Goal: Task Accomplishment & Management: Manage account settings

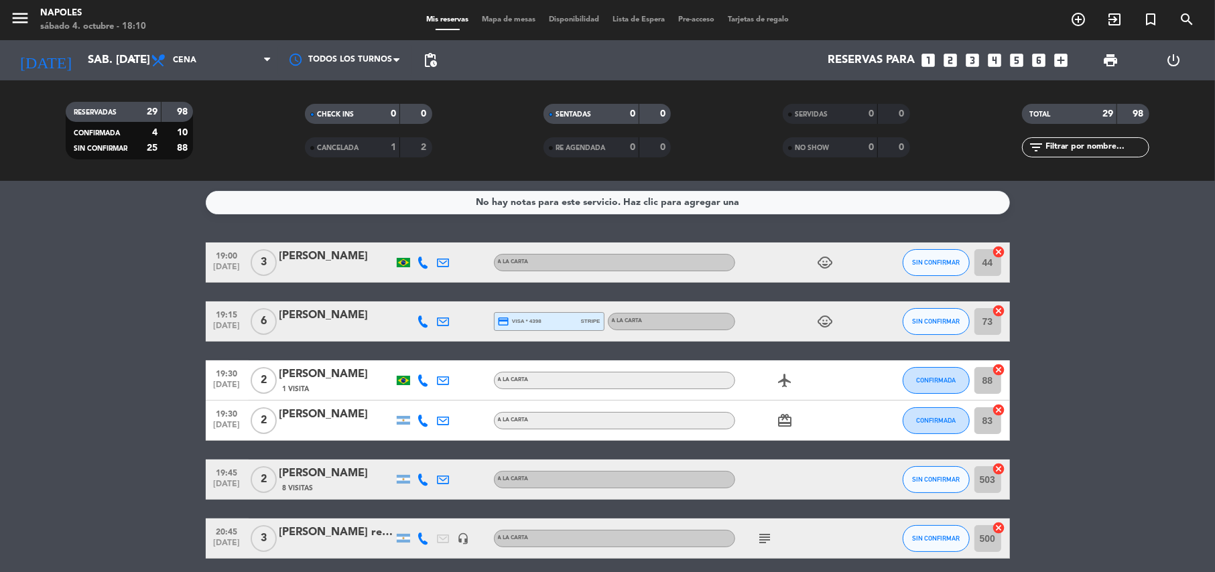
click at [579, 326] on div "credit_card visa * 4398 stripe" at bounding box center [549, 321] width 103 height 17
click at [821, 322] on icon "child_care" at bounding box center [826, 322] width 16 height 16
click at [824, 253] on div "child_care" at bounding box center [795, 263] width 121 height 40
click at [820, 259] on icon "child_care" at bounding box center [826, 263] width 16 height 16
click at [785, 424] on icon "card_giftcard" at bounding box center [785, 421] width 16 height 16
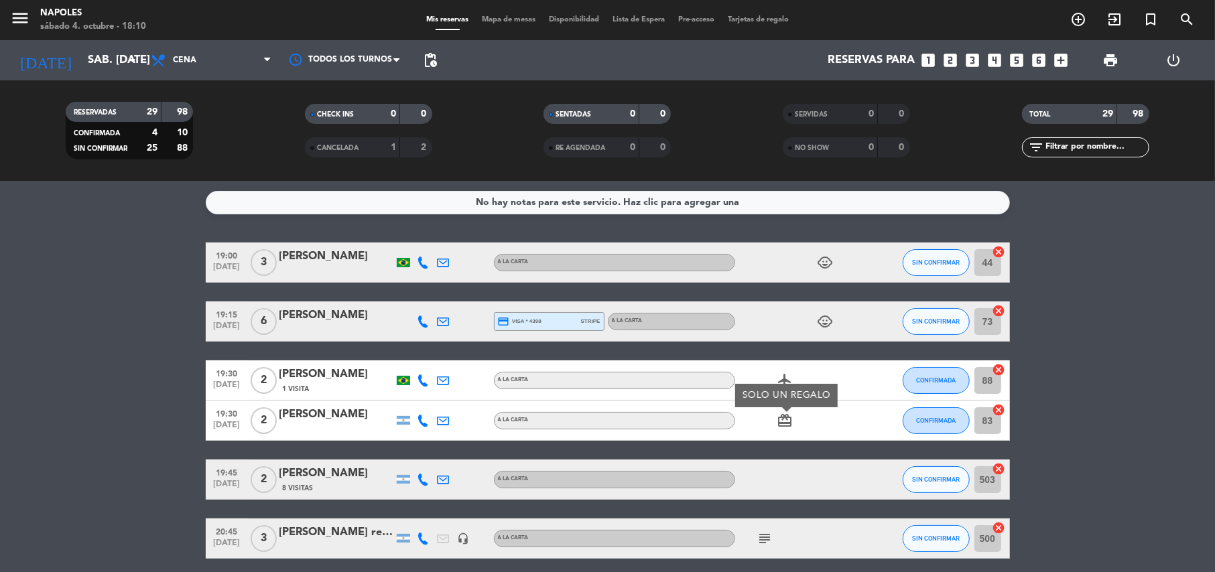
click at [785, 381] on icon "airplanemode_active" at bounding box center [785, 381] width 16 height 16
click at [765, 538] on icon "subject" at bounding box center [765, 539] width 16 height 16
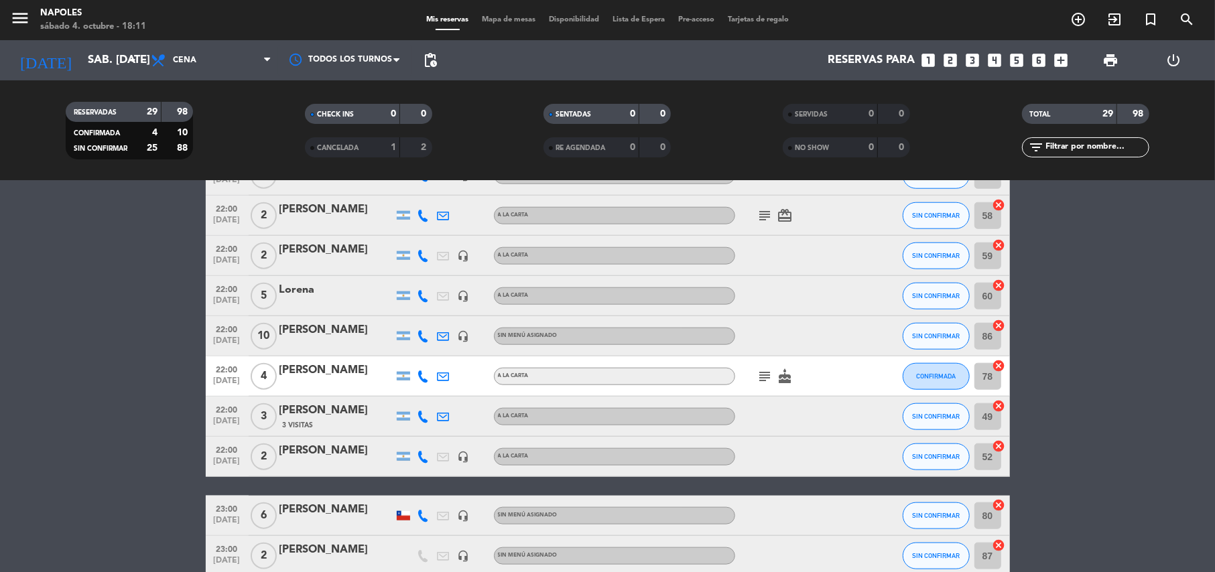
scroll to position [1052, 0]
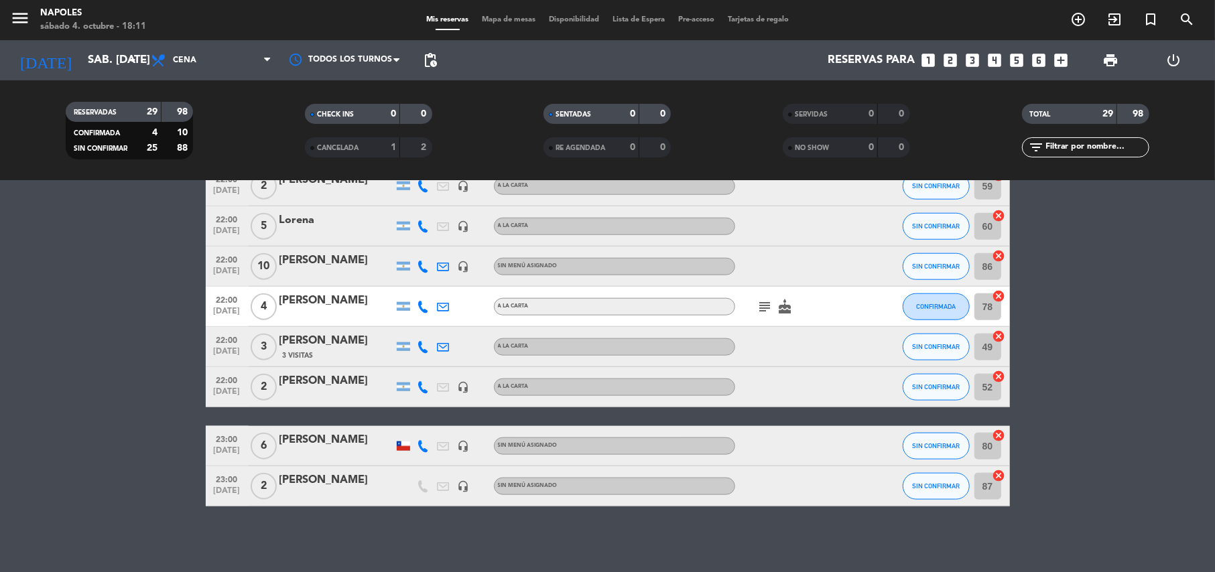
click at [400, 448] on div at bounding box center [403, 446] width 13 height 9
click at [410, 477] on div at bounding box center [403, 486] width 20 height 40
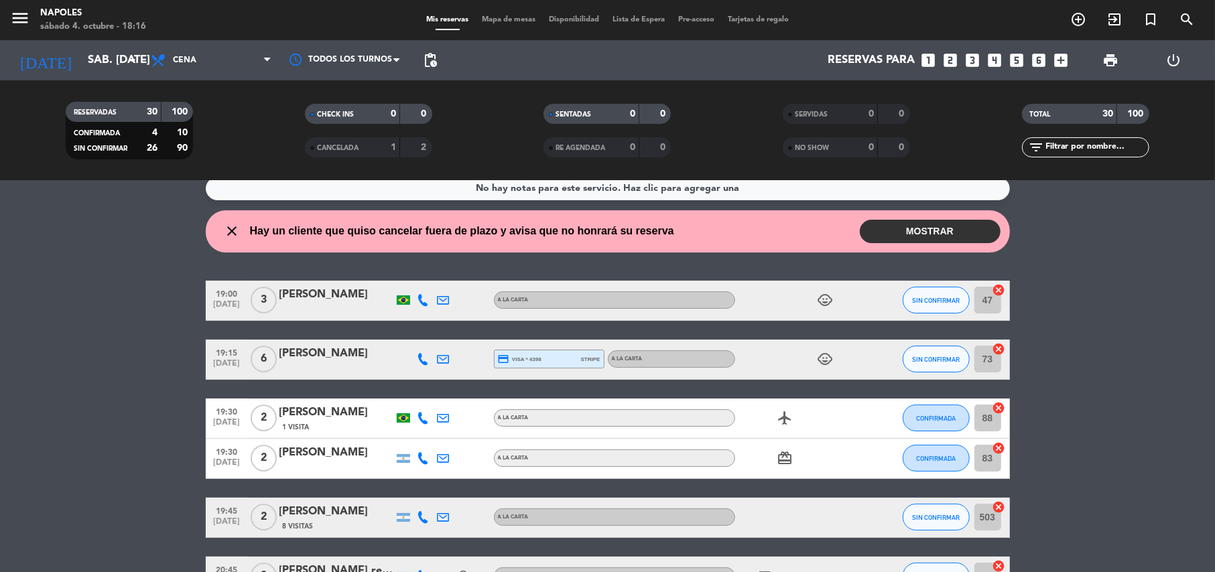
scroll to position [0, 0]
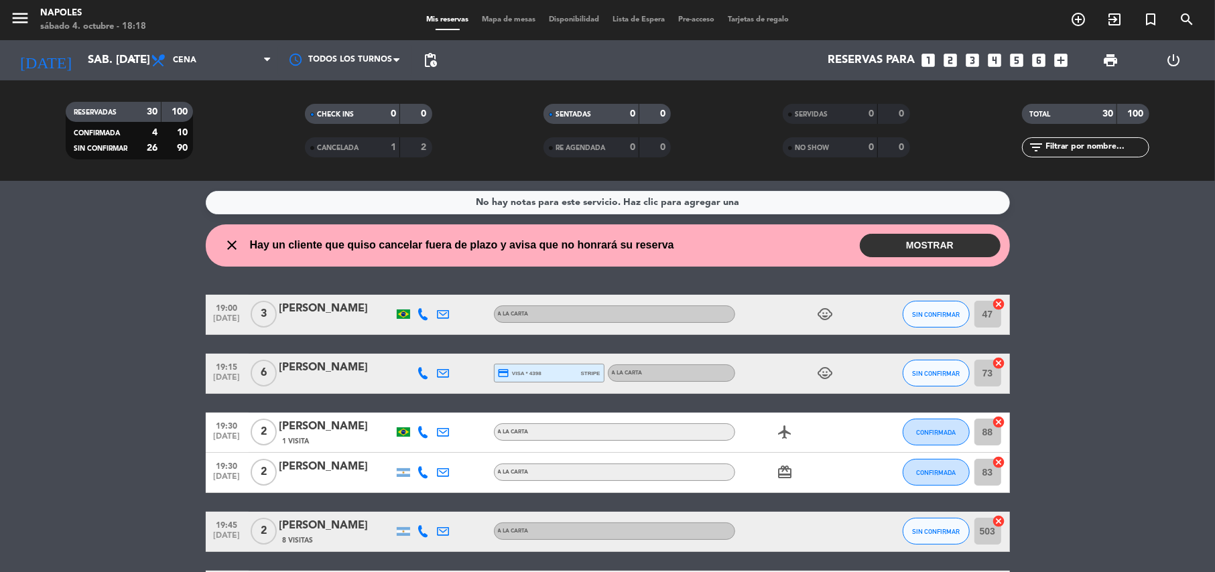
click at [939, 248] on button "MOSTRAR" at bounding box center [930, 245] width 141 height 23
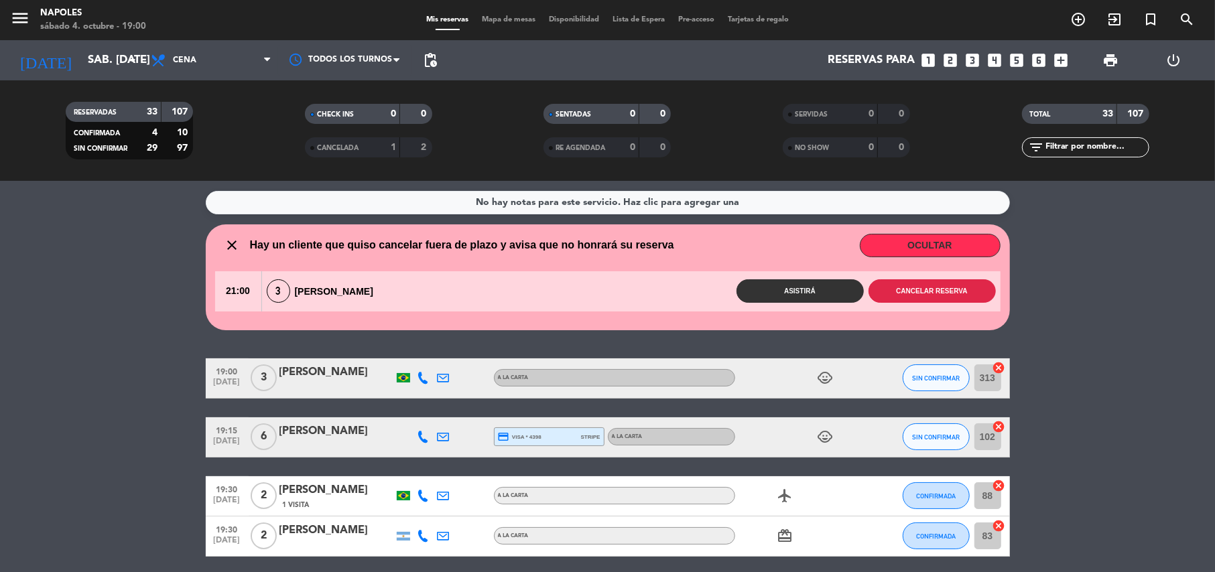
click at [960, 301] on button "Cancelar reserva" at bounding box center [932, 290] width 127 height 23
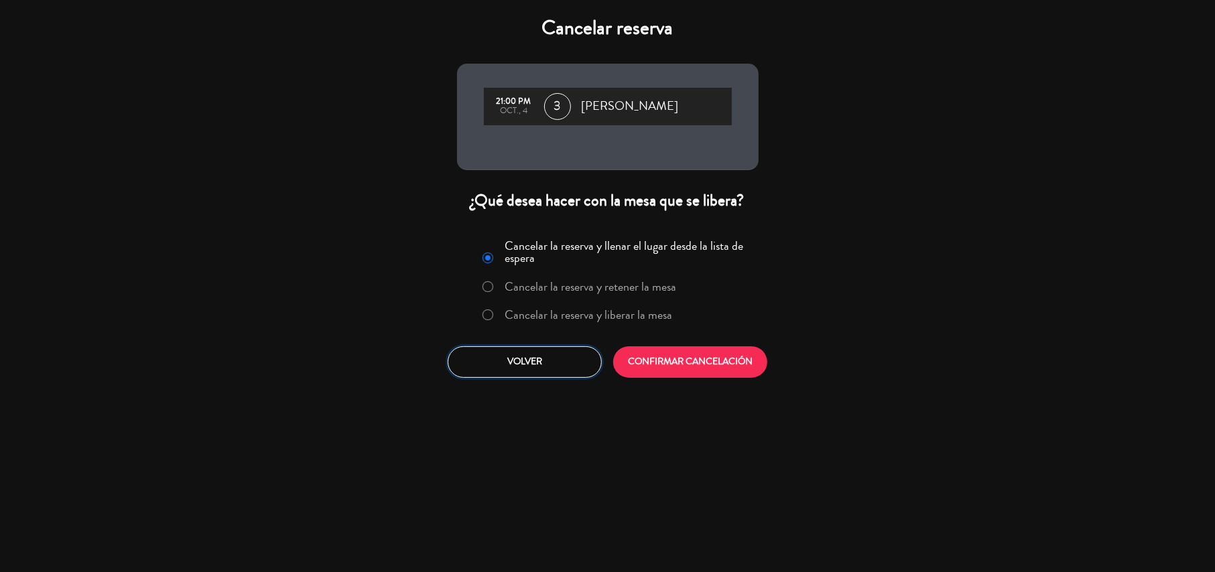
click at [543, 352] on button "Volver" at bounding box center [525, 361] width 154 height 31
click at [588, 319] on label "Cancelar la reserva y liberar la mesa" at bounding box center [589, 315] width 168 height 12
click at [669, 365] on button "CONFIRMAR CANCELACIÓN" at bounding box center [690, 361] width 154 height 31
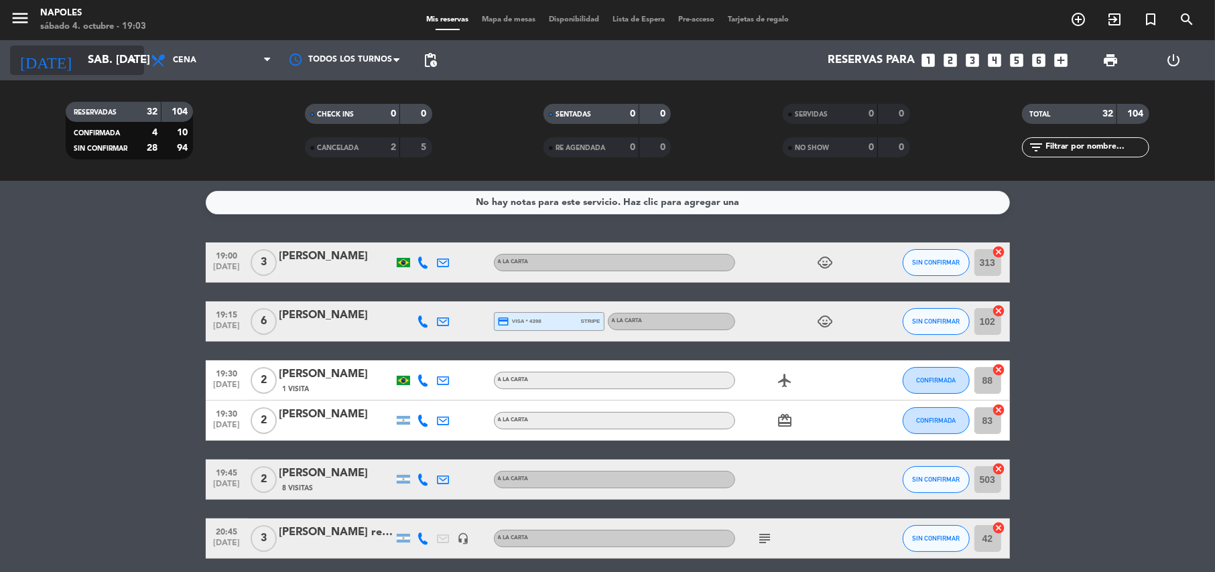
click at [138, 67] on icon "arrow_drop_down" at bounding box center [133, 60] width 16 height 16
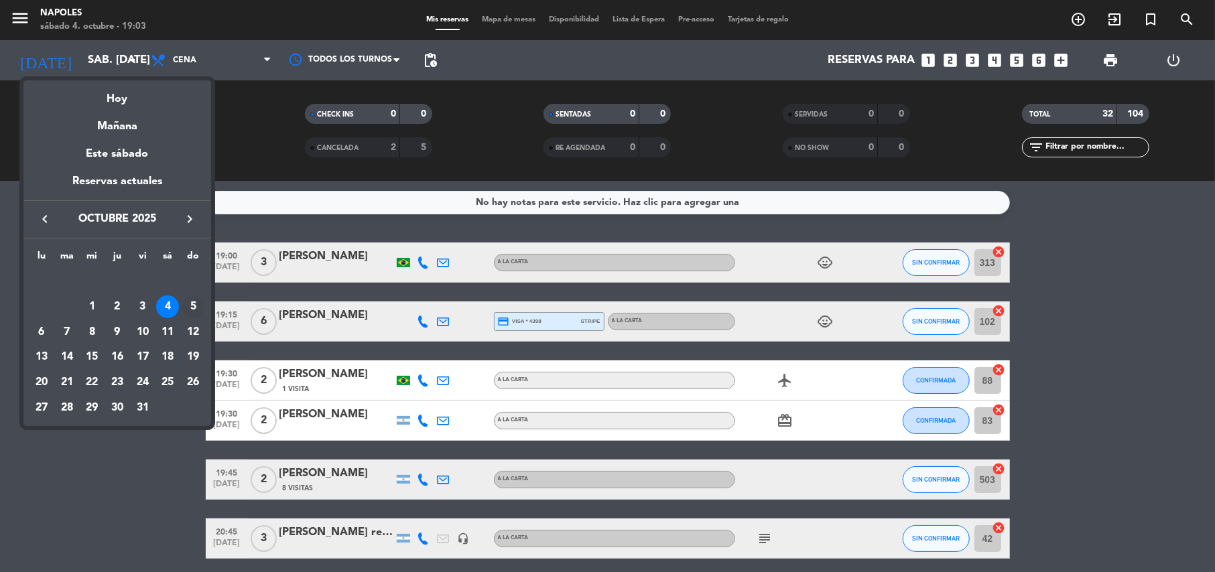
click at [196, 311] on div "5" at bounding box center [193, 307] width 23 height 23
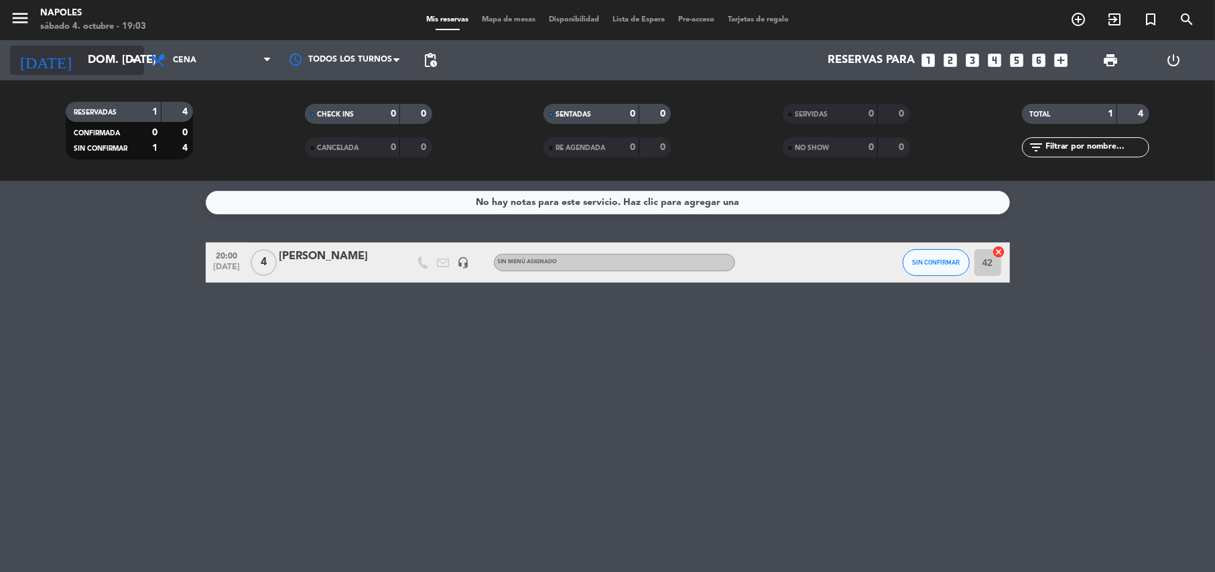
click at [132, 65] on icon "arrow_drop_down" at bounding box center [133, 60] width 16 height 16
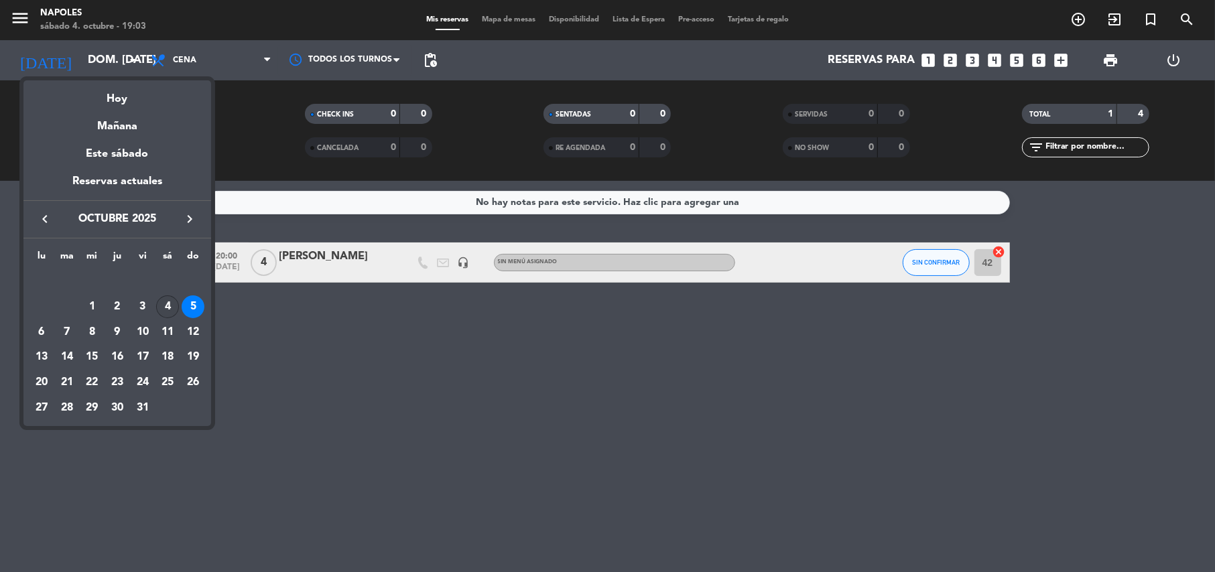
click at [172, 304] on div "4" at bounding box center [167, 307] width 23 height 23
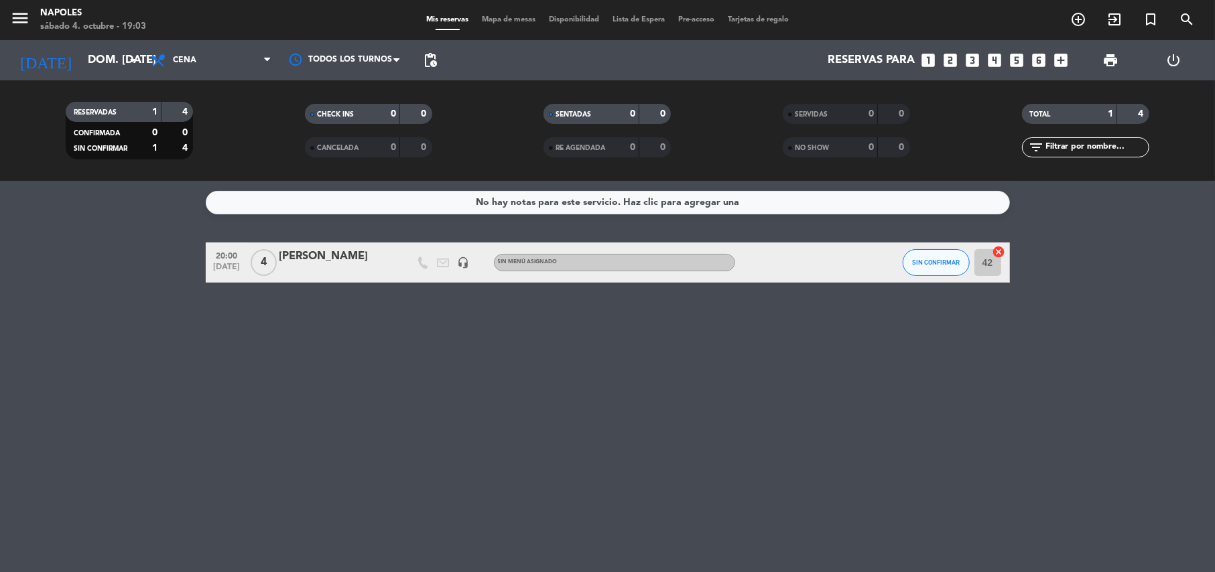
type input "sáb. [DATE]"
